Goal: Task Accomplishment & Management: Complete application form

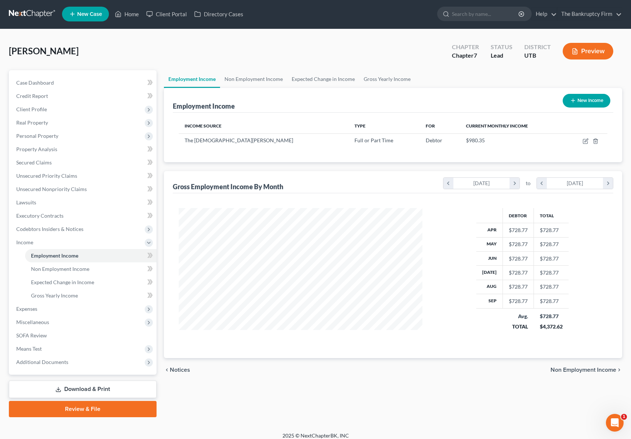
scroll to position [133, 259]
click at [482, 18] on input "search" at bounding box center [486, 14] width 68 height 14
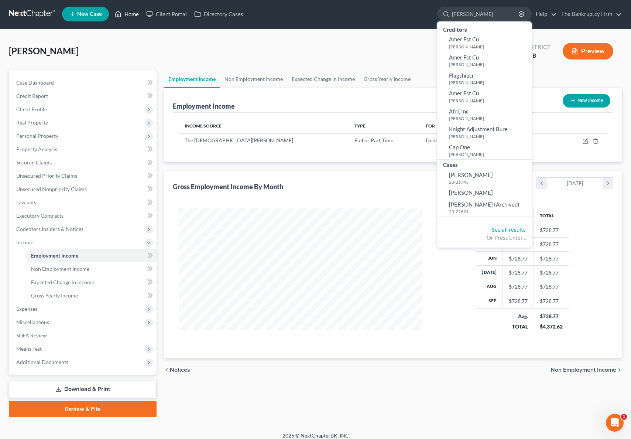
type input "[PERSON_NAME]"
click at [128, 16] on link "Home" at bounding box center [126, 13] width 31 height 13
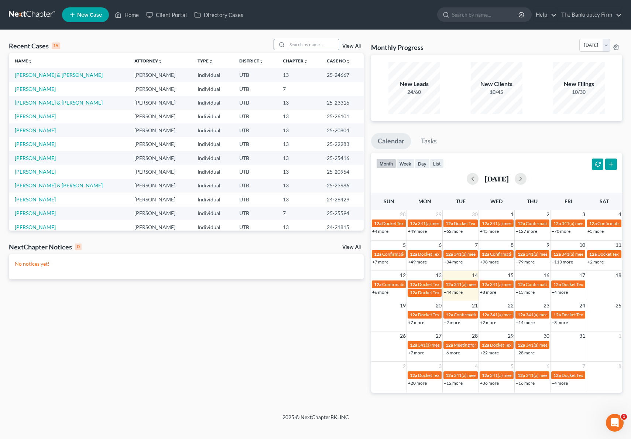
click at [311, 45] on input "search" at bounding box center [313, 44] width 52 height 11
click at [348, 44] on link "View All" at bounding box center [351, 46] width 18 height 5
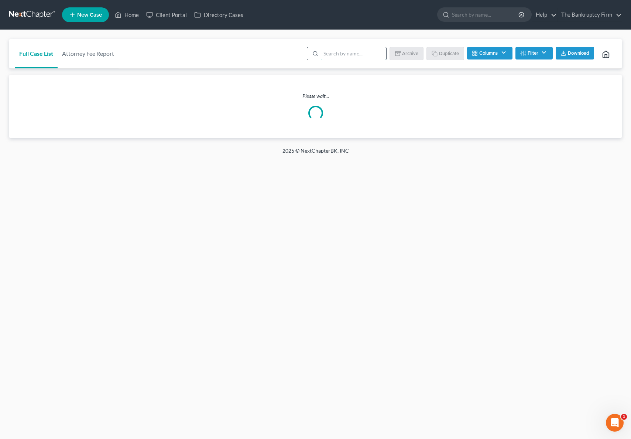
click at [345, 55] on input "search" at bounding box center [353, 53] width 65 height 13
click at [214, 54] on div "Full Case List Attorney Fee Report [PERSON_NAME] Batch Download Archive Un-arch…" at bounding box center [315, 54] width 613 height 30
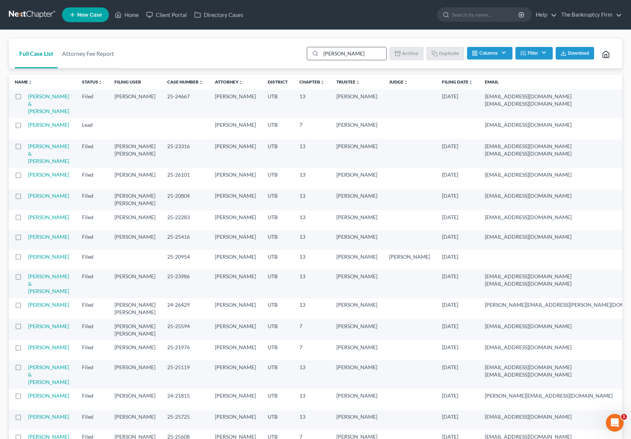
click at [358, 56] on input "[PERSON_NAME]" at bounding box center [353, 53] width 65 height 13
type input "[PERSON_NAME]"
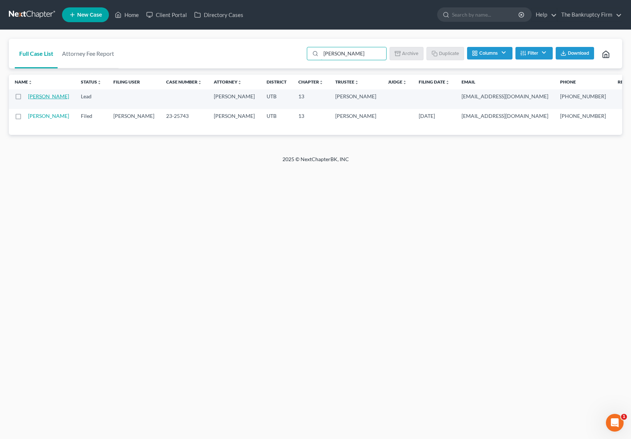
click at [38, 96] on link "[PERSON_NAME]" at bounding box center [48, 96] width 41 height 6
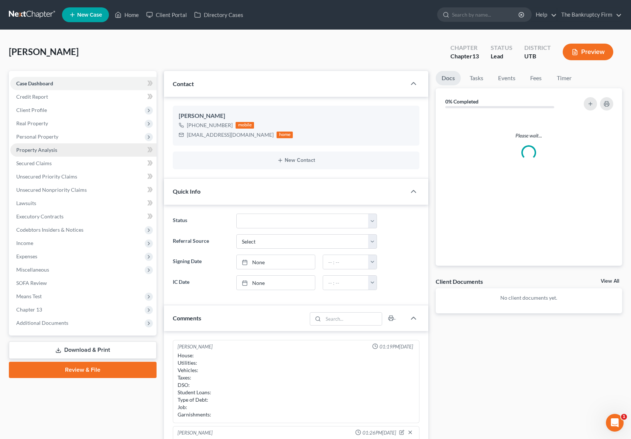
scroll to position [7, 0]
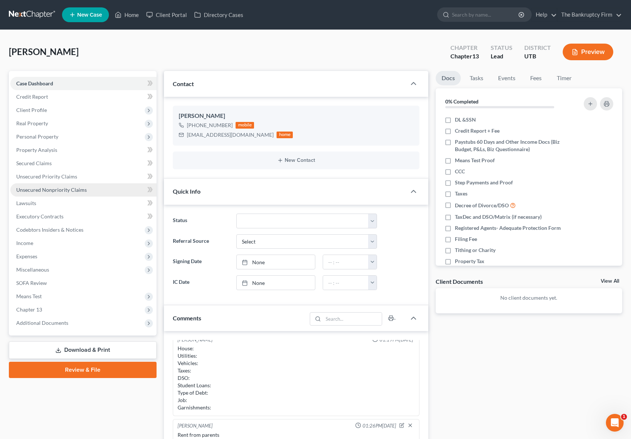
click at [59, 191] on span "Unsecured Nonpriority Claims" at bounding box center [51, 190] width 71 height 6
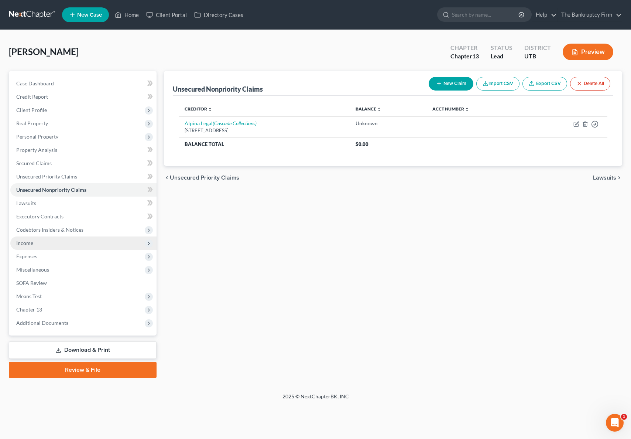
click at [36, 243] on span "Income" at bounding box center [83, 242] width 146 height 13
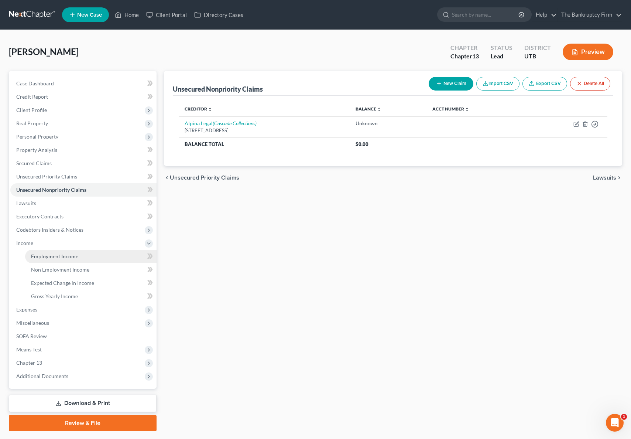
click at [85, 256] on link "Employment Income" at bounding box center [90, 256] width 131 height 13
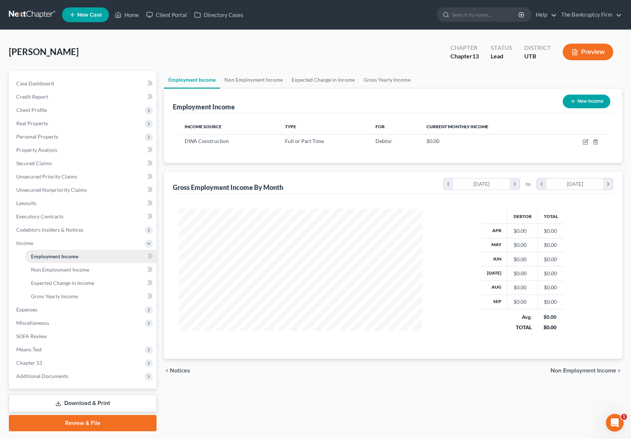
scroll to position [133, 259]
click at [587, 141] on icon "button" at bounding box center [586, 142] width 6 height 6
select select "0"
select select "3"
